Goal: Share content: Share content

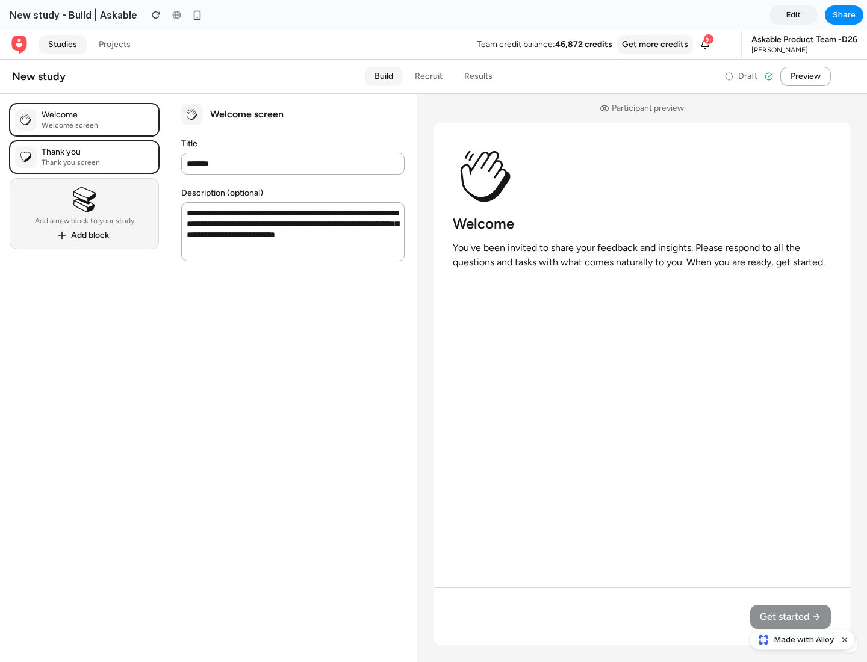
click at [844, 15] on span "Share" at bounding box center [844, 15] width 23 height 12
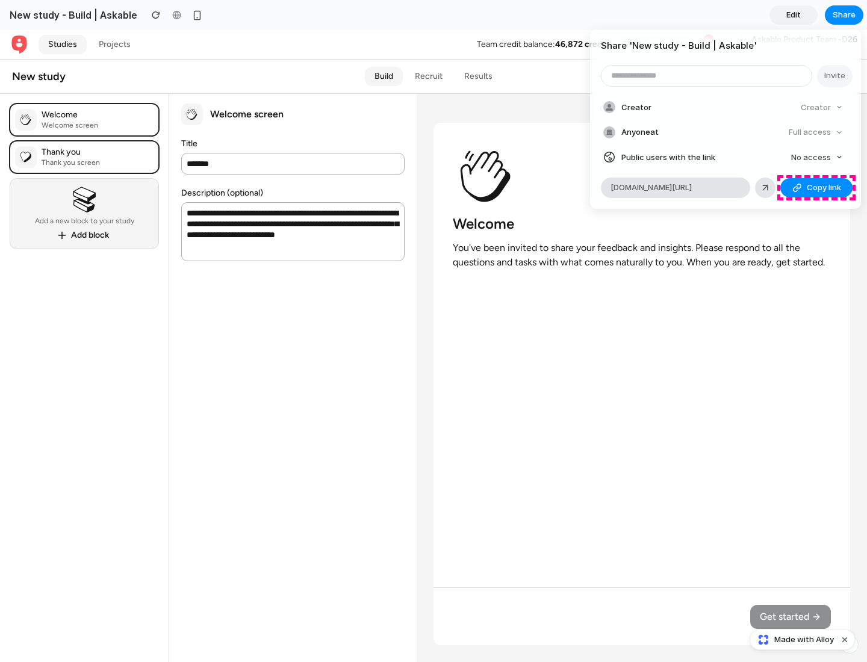
click at [816, 188] on span "Copy link" at bounding box center [824, 188] width 34 height 12
click at [804, 640] on div "Share ' New study - Build | Askable ' Invite Creator Creator Anyone at Full acc…" at bounding box center [433, 331] width 867 height 662
